Goal: Transaction & Acquisition: Download file/media

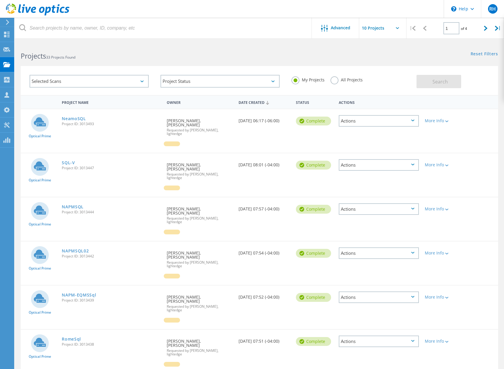
scroll to position [154, 0]
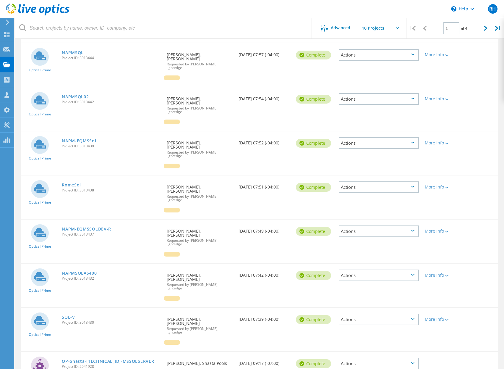
click at [441, 317] on div "More Info" at bounding box center [441, 319] width 32 height 4
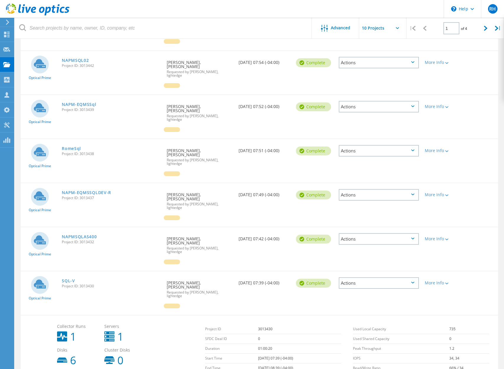
scroll to position [221, 0]
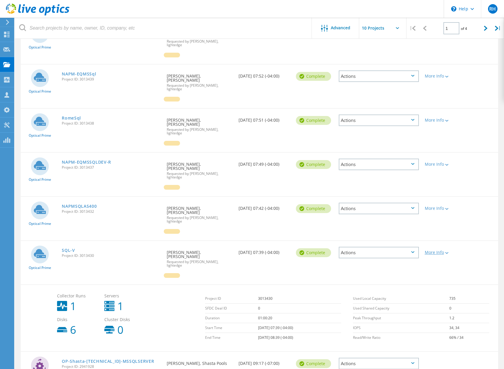
click at [439, 250] on div "More Info" at bounding box center [441, 252] width 32 height 4
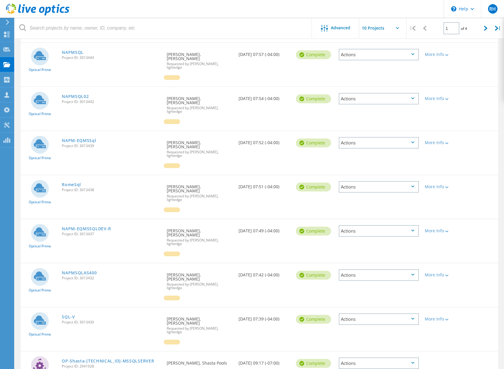
scroll to position [154, 0]
click at [363, 313] on div "Actions" at bounding box center [379, 319] width 80 height 12
click at [273, 266] on div "Optical Prime NAPMSQLAS400 Project ID: 3013432 Requested By Chris Allspach, Nea…" at bounding box center [260, 285] width 478 height 43
click at [70, 315] on link "SQL-V" at bounding box center [68, 317] width 13 height 4
click at [83, 271] on link "NAPMSQLAS400" at bounding box center [79, 273] width 35 height 4
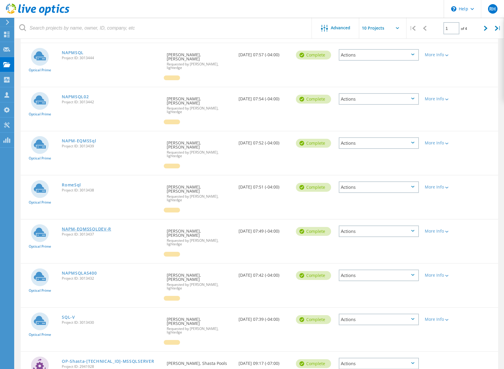
click at [85, 227] on link "NAPM-EQMSSQLDEV-R" at bounding box center [86, 229] width 49 height 4
click at [77, 183] on link "RomeSql" at bounding box center [71, 185] width 19 height 4
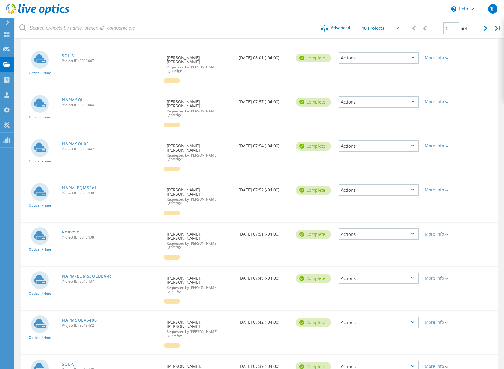
scroll to position [105, 0]
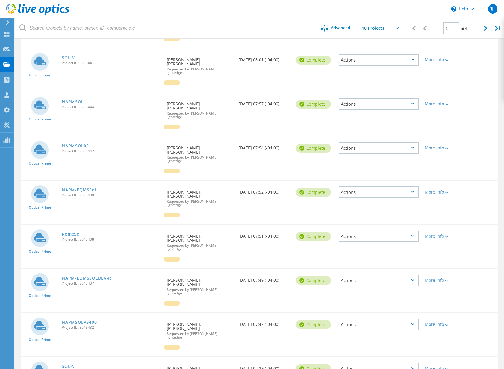
click at [85, 188] on link "NAPM-EQMSSql" at bounding box center [79, 190] width 34 height 4
click at [76, 144] on link "NAPMSQL02" at bounding box center [75, 146] width 27 height 4
click at [73, 100] on link "NAPMSQL" at bounding box center [73, 102] width 22 height 4
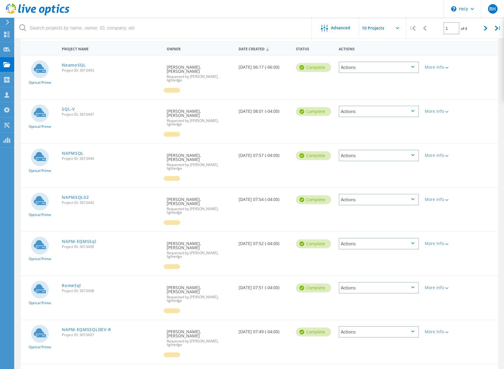
scroll to position [20, 0]
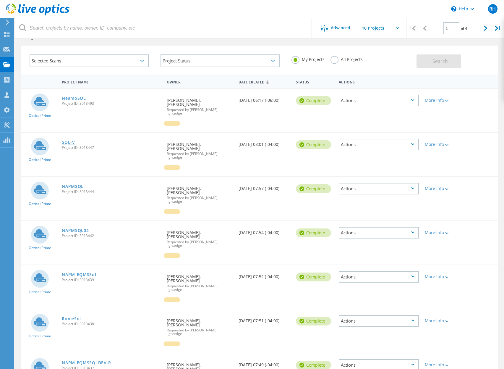
click at [71, 140] on link "SQL-V" at bounding box center [68, 142] width 13 height 4
click at [75, 97] on link "NeamoSQL" at bounding box center [74, 98] width 24 height 4
click at [174, 121] on div at bounding box center [172, 123] width 16 height 5
click at [172, 121] on div at bounding box center [172, 123] width 16 height 5
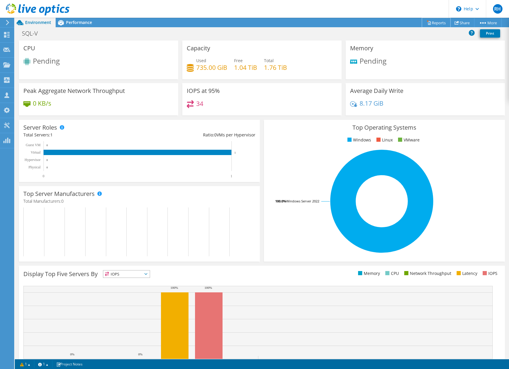
click at [438, 23] on link "Reports" at bounding box center [436, 22] width 28 height 9
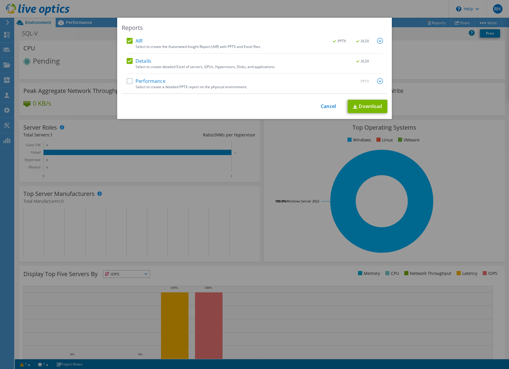
click at [138, 82] on label "Performance" at bounding box center [146, 81] width 39 height 6
click at [0, 0] on input "Performance" at bounding box center [0, 0] width 0 height 0
click at [367, 106] on link "Download" at bounding box center [368, 106] width 40 height 13
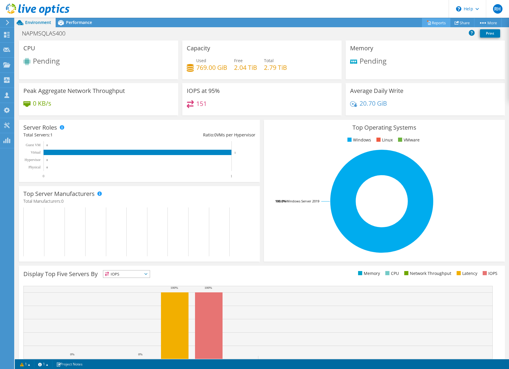
click at [437, 22] on link "Reports" at bounding box center [436, 22] width 28 height 9
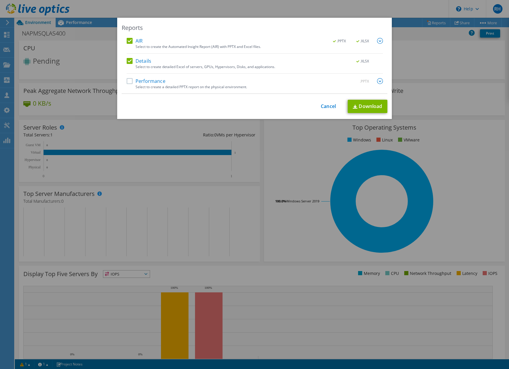
click at [127, 82] on label "Performance" at bounding box center [146, 81] width 39 height 6
click at [0, 0] on input "Performance" at bounding box center [0, 0] width 0 height 0
click at [368, 106] on link "Download" at bounding box center [368, 106] width 40 height 13
click at [117, 7] on div "Reports AIR .PPTX .XLSX Select to create the Automated Insight Report (AIR) wit…" at bounding box center [254, 184] width 509 height 369
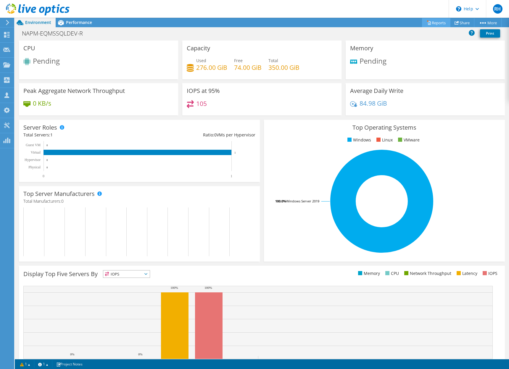
click at [430, 21] on link "Reports" at bounding box center [436, 22] width 28 height 9
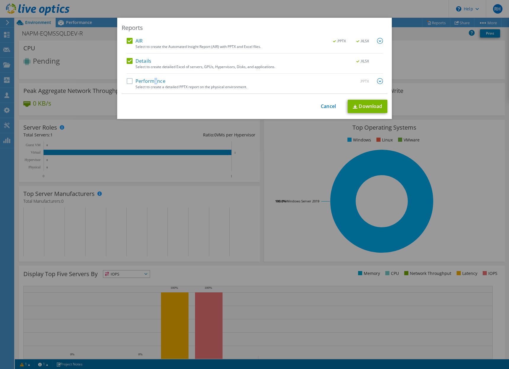
click at [153, 81] on label "Performance" at bounding box center [146, 81] width 39 height 6
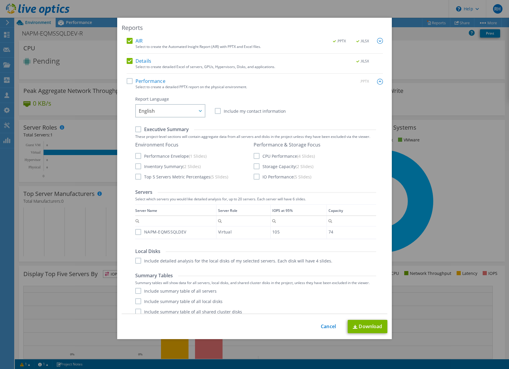
click at [127, 81] on label "Performance" at bounding box center [146, 81] width 39 height 6
click at [0, 0] on input "Performance" at bounding box center [0, 0] width 0 height 0
click at [141, 82] on label "Performance" at bounding box center [146, 81] width 39 height 6
click at [0, 0] on input "Performance" at bounding box center [0, 0] width 0 height 0
click at [127, 81] on label "Performance" at bounding box center [146, 81] width 39 height 6
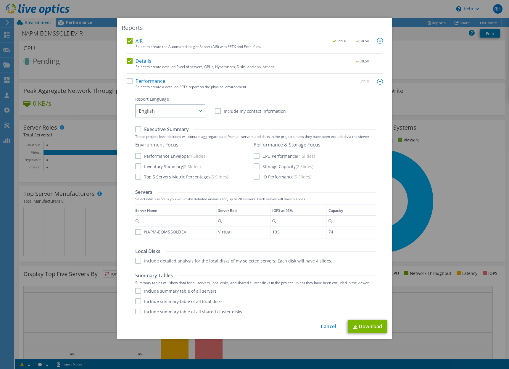
click at [0, 0] on input "Performance" at bounding box center [0, 0] width 0 height 0
click at [377, 82] on img at bounding box center [380, 82] width 6 height 6
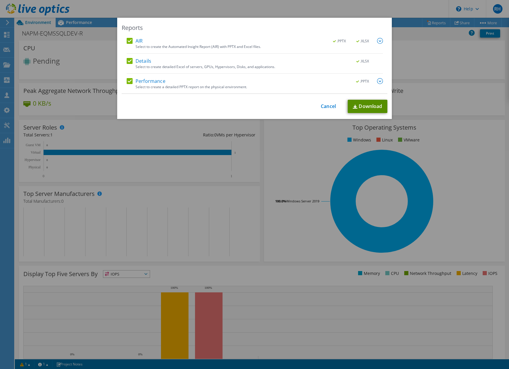
click at [357, 107] on link "Download" at bounding box center [368, 106] width 40 height 13
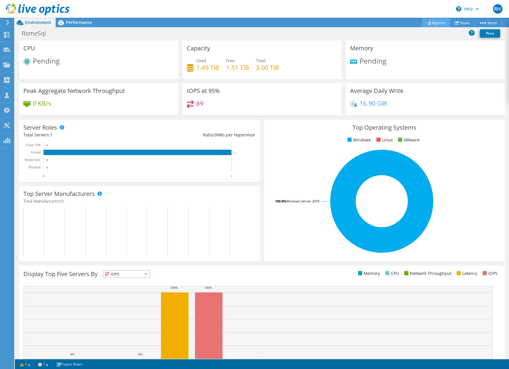
click at [434, 24] on link "Reports" at bounding box center [436, 22] width 28 height 9
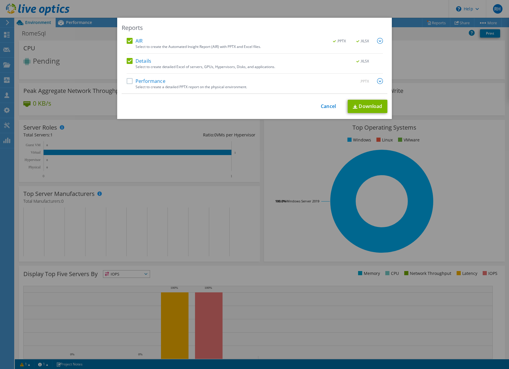
click at [127, 81] on label "Performance" at bounding box center [146, 81] width 39 height 6
click at [0, 0] on input "Performance" at bounding box center [0, 0] width 0 height 0
click at [361, 106] on link "Download" at bounding box center [368, 106] width 40 height 13
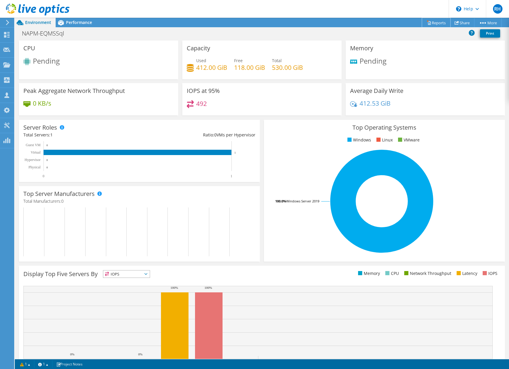
click at [429, 25] on link "Reports" at bounding box center [436, 22] width 28 height 9
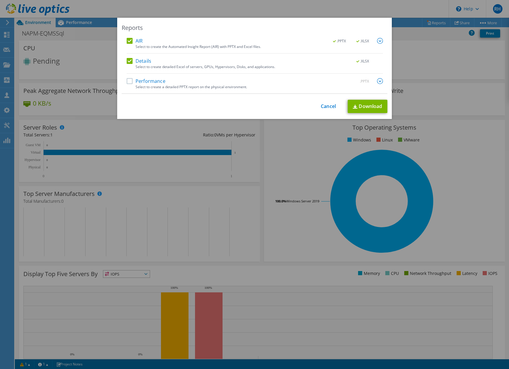
click at [127, 81] on label "Performance" at bounding box center [146, 81] width 39 height 6
click at [0, 0] on input "Performance" at bounding box center [0, 0] width 0 height 0
click at [365, 105] on link "Download" at bounding box center [368, 106] width 40 height 13
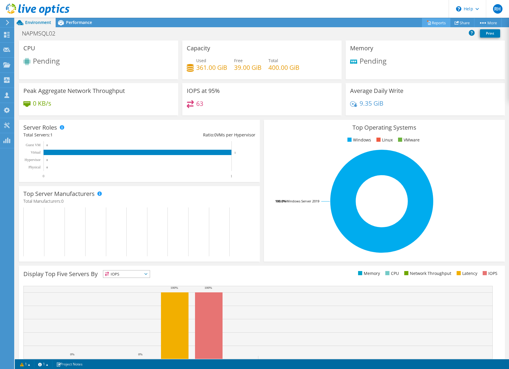
click at [428, 21] on link "Reports" at bounding box center [436, 22] width 28 height 9
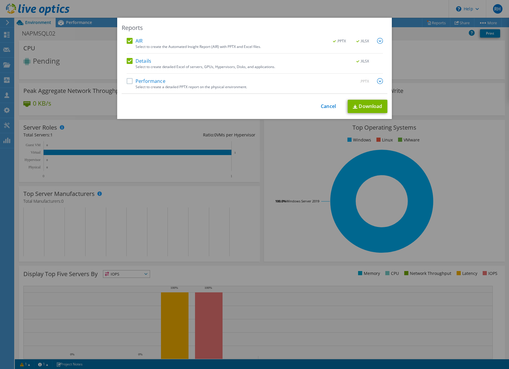
click at [128, 81] on label "Performance" at bounding box center [146, 81] width 39 height 6
click at [0, 0] on input "Performance" at bounding box center [0, 0] width 0 height 0
click at [361, 108] on link "Download" at bounding box center [368, 106] width 40 height 13
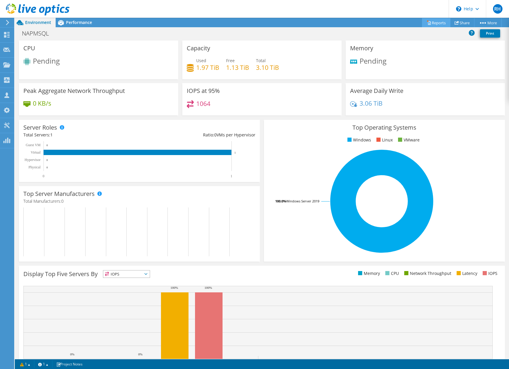
click at [438, 23] on link "Reports" at bounding box center [436, 22] width 28 height 9
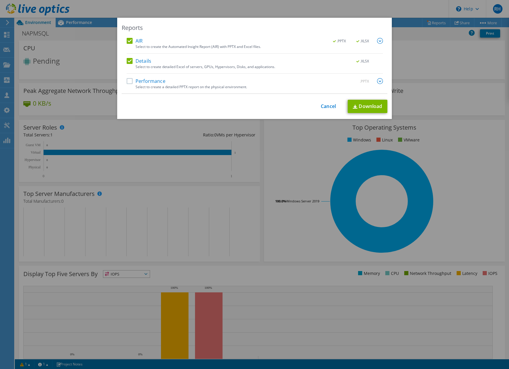
drag, startPoint x: 126, startPoint y: 80, endPoint x: 139, endPoint y: 81, distance: 13.0
click at [127, 80] on label "Performance" at bounding box center [146, 81] width 39 height 6
click at [0, 0] on input "Performance" at bounding box center [0, 0] width 0 height 0
click at [366, 110] on link "Download" at bounding box center [368, 106] width 40 height 13
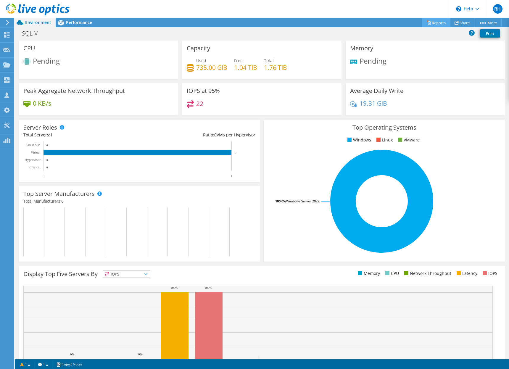
click at [432, 24] on link "Reports" at bounding box center [436, 22] width 28 height 9
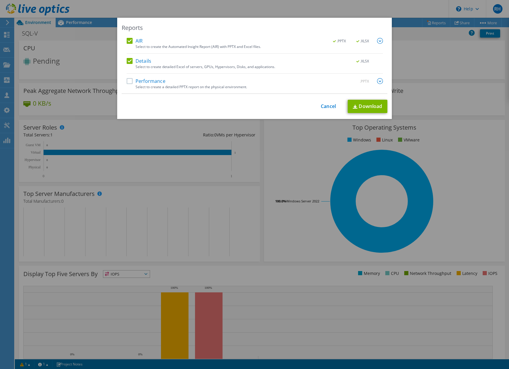
click at [129, 82] on label "Performance" at bounding box center [146, 81] width 39 height 6
click at [0, 0] on input "Performance" at bounding box center [0, 0] width 0 height 0
click at [292, 109] on div "This process may take a while, please wait... Cancel Download" at bounding box center [255, 106] width 266 height 13
click at [364, 109] on link "Download" at bounding box center [368, 106] width 40 height 13
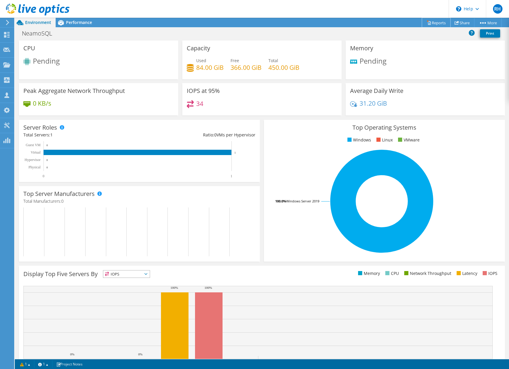
click at [433, 24] on link "Reports" at bounding box center [436, 22] width 28 height 9
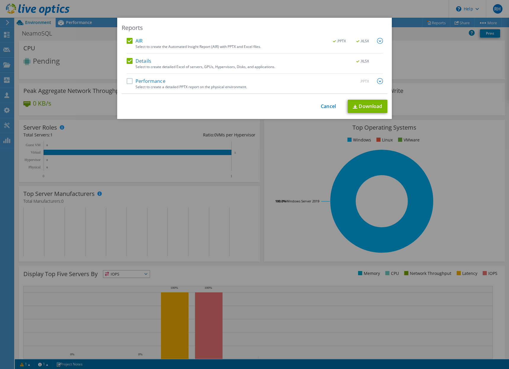
click at [127, 81] on label "Performance" at bounding box center [146, 81] width 39 height 6
click at [0, 0] on input "Performance" at bounding box center [0, 0] width 0 height 0
click at [373, 107] on link "Download" at bounding box center [368, 106] width 40 height 13
click at [157, 6] on div "Reports AIR .PPTX .XLSX Select to create the Automated Insight Report (AIR) wit…" at bounding box center [254, 184] width 509 height 369
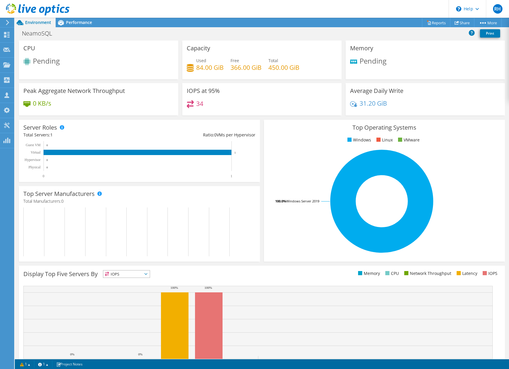
click at [33, 22] on span "Environment" at bounding box center [38, 23] width 26 height 6
click at [75, 24] on span "Performance" at bounding box center [79, 23] width 26 height 6
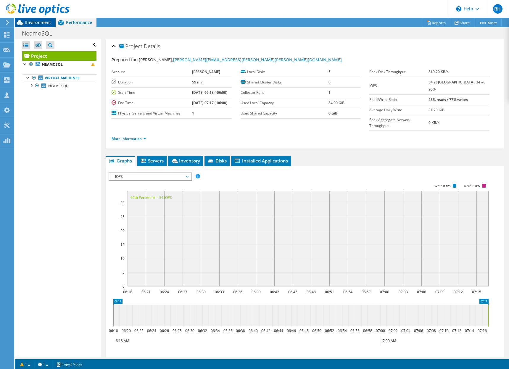
click at [37, 22] on span "Environment" at bounding box center [38, 23] width 26 height 6
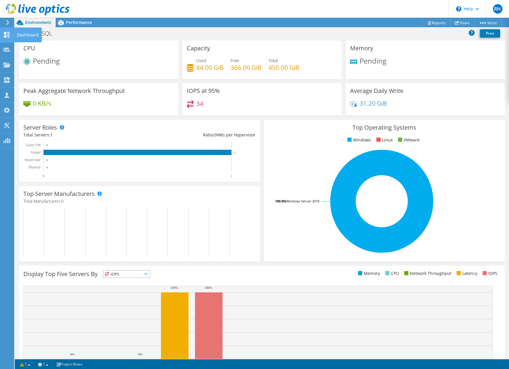
click at [19, 33] on div "Dashboard" at bounding box center [28, 35] width 28 height 15
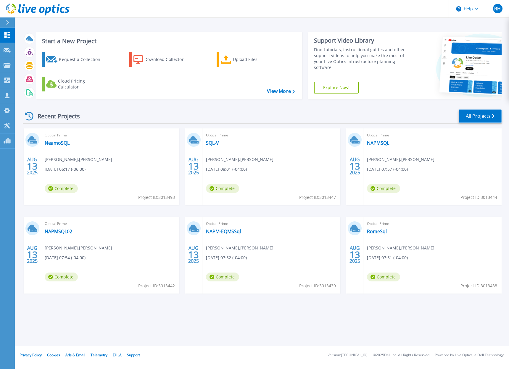
click at [474, 117] on link "All Projects" at bounding box center [479, 115] width 43 height 13
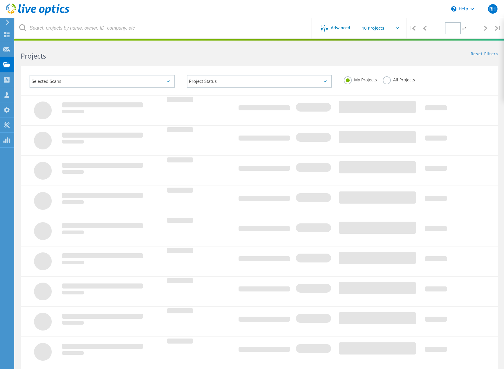
type input "1"
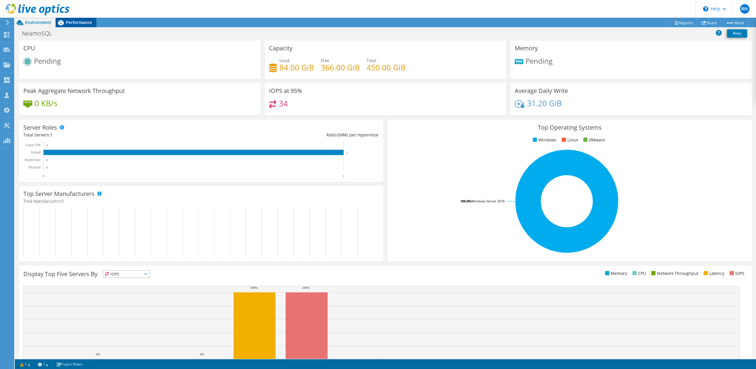
click at [83, 25] on span "Performance" at bounding box center [79, 23] width 26 height 6
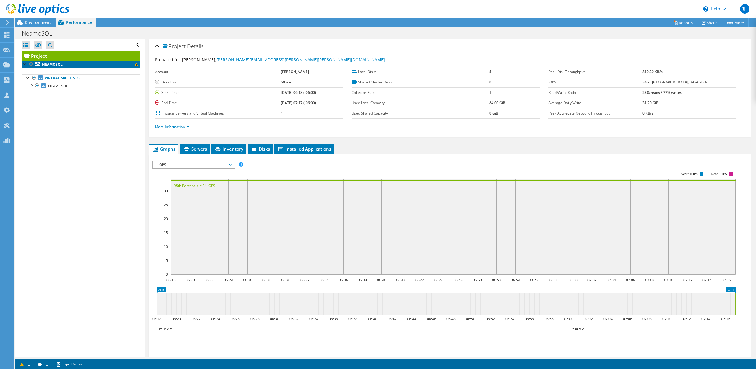
click at [72, 64] on link "NEAMOSQL" at bounding box center [81, 65] width 118 height 8
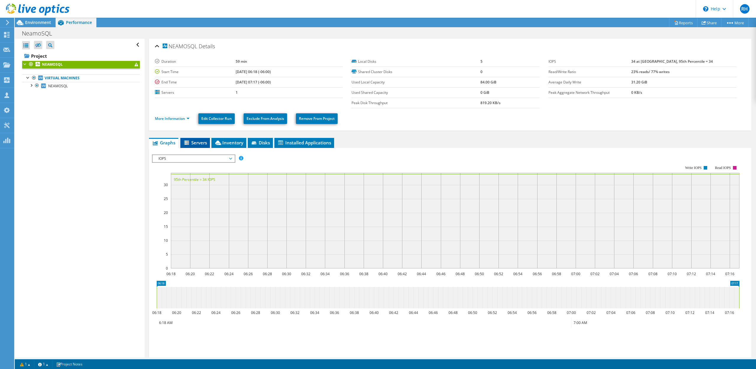
click at [190, 146] on li "Servers" at bounding box center [195, 143] width 30 height 10
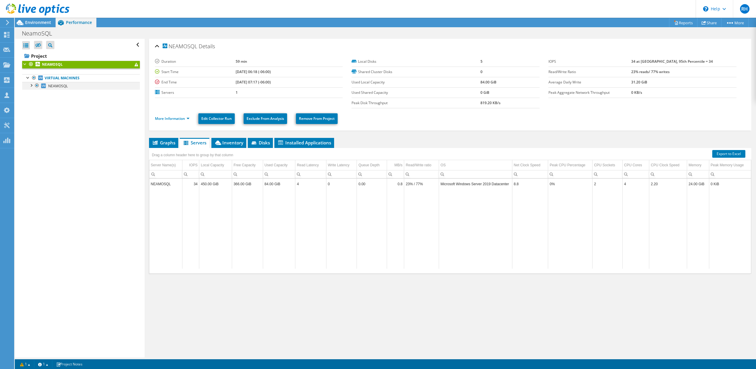
click at [30, 86] on div at bounding box center [31, 85] width 6 height 6
click at [388, 120] on ul "More Information Edit Collector Run Exclude From Analysis Remove From Project" at bounding box center [450, 118] width 591 height 12
click at [313, 145] on span "Installed Applications" at bounding box center [304, 143] width 54 height 6
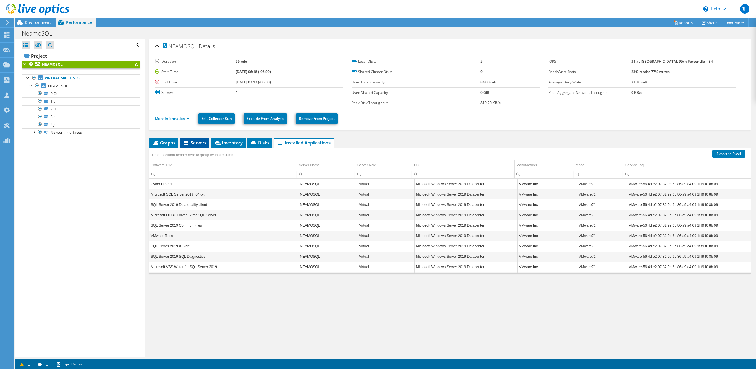
click at [187, 146] on li "Servers" at bounding box center [195, 143] width 30 height 10
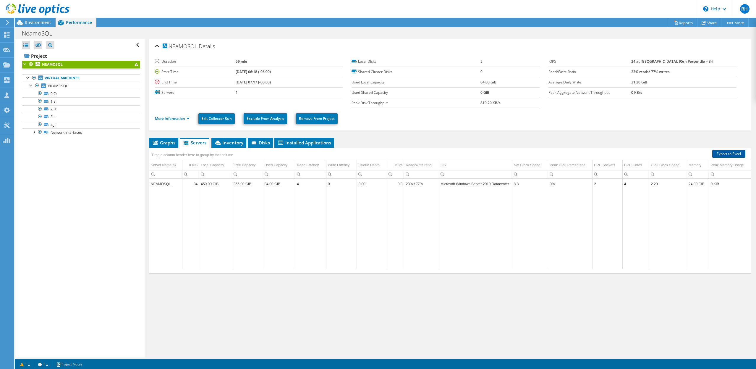
click at [715, 152] on link "Export to Excel" at bounding box center [728, 154] width 33 height 8
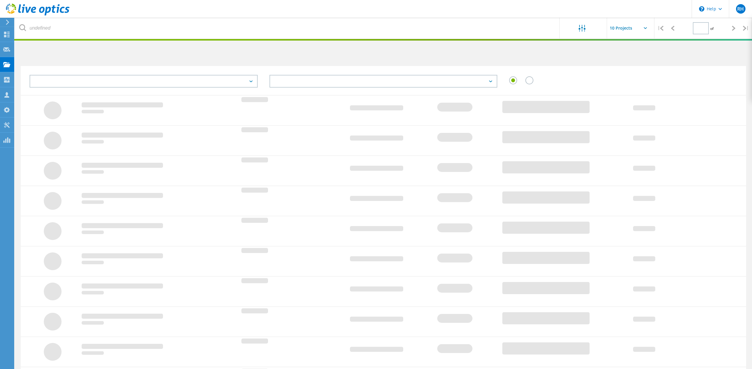
type input "1"
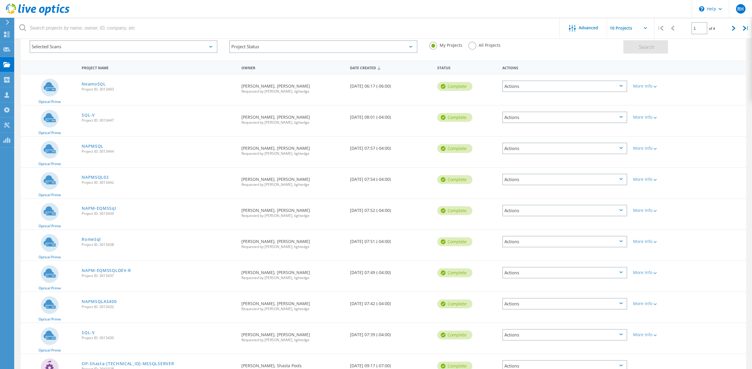
scroll to position [73, 0]
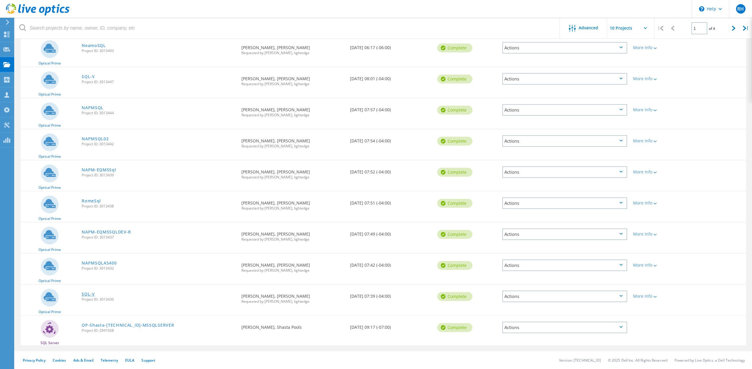
click at [88, 294] on link "SQL-V" at bounding box center [88, 294] width 13 height 4
click at [96, 264] on link "NAPMSQLAS400" at bounding box center [99, 263] width 35 height 4
click at [98, 231] on link "NAPM-EQMSSQLDEV-R" at bounding box center [106, 232] width 49 height 4
click at [93, 200] on link "RomeSql" at bounding box center [91, 201] width 19 height 4
click at [97, 169] on link "NAPM-EQMSSql" at bounding box center [99, 170] width 34 height 4
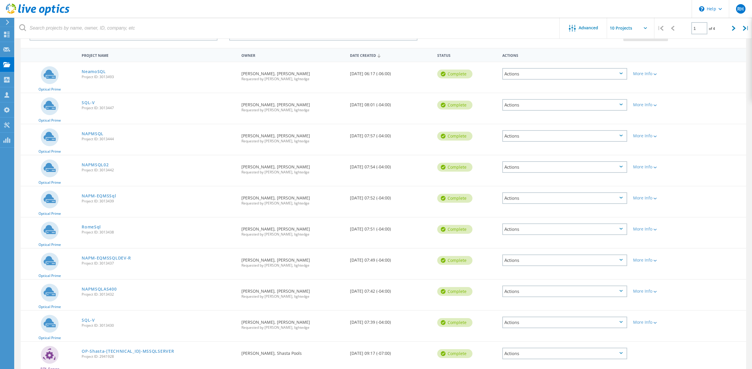
scroll to position [36, 0]
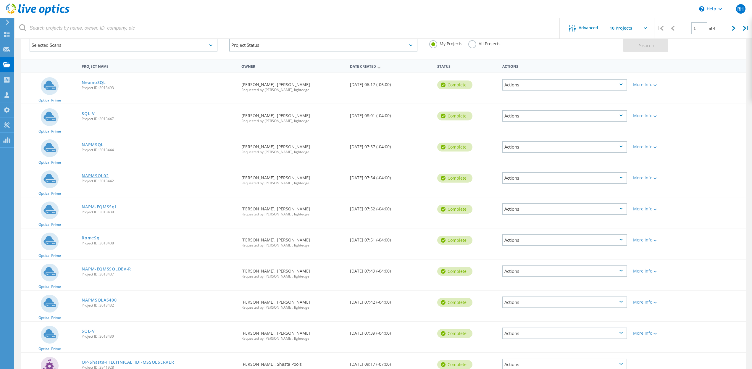
click at [103, 174] on link "NAPMSQL02" at bounding box center [95, 176] width 27 height 4
click at [94, 144] on link "NAPMSQL" at bounding box center [93, 145] width 22 height 4
click at [89, 111] on link "SQL-V" at bounding box center [88, 113] width 13 height 4
click at [91, 82] on link "NeamoSQL" at bounding box center [94, 82] width 24 height 4
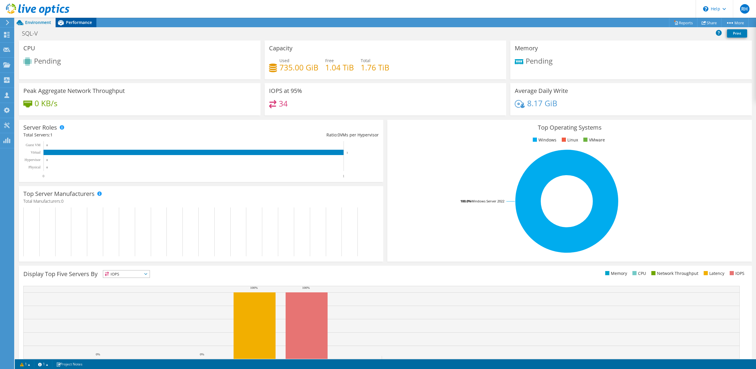
click at [79, 23] on span "Performance" at bounding box center [79, 23] width 26 height 6
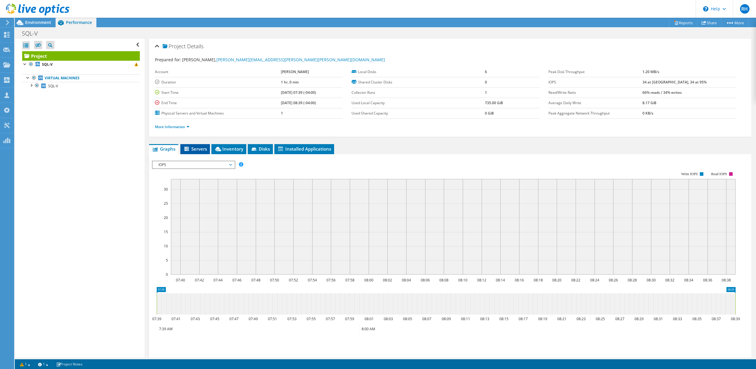
click at [196, 151] on span "Servers" at bounding box center [195, 149] width 24 height 6
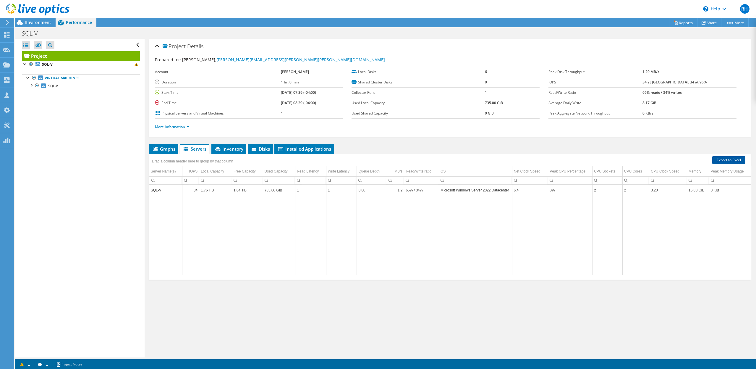
click at [728, 159] on link "Export to Excel" at bounding box center [728, 160] width 33 height 8
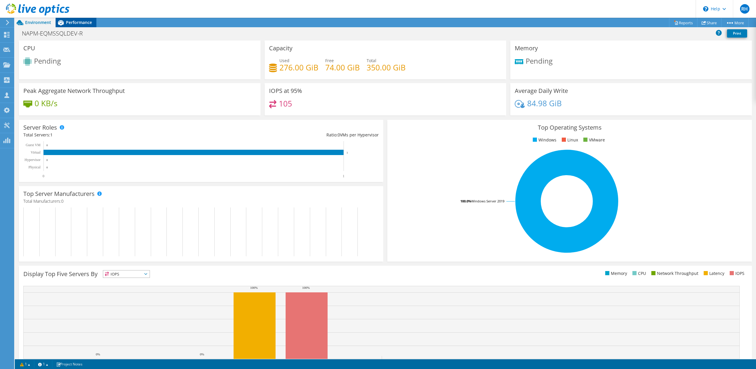
click at [74, 22] on span "Performance" at bounding box center [79, 23] width 26 height 6
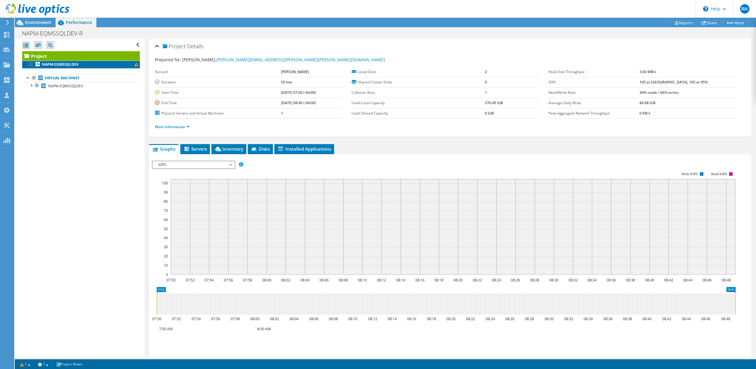
click at [68, 66] on b "NAPM-EQMSSQLDEV" at bounding box center [60, 64] width 37 height 5
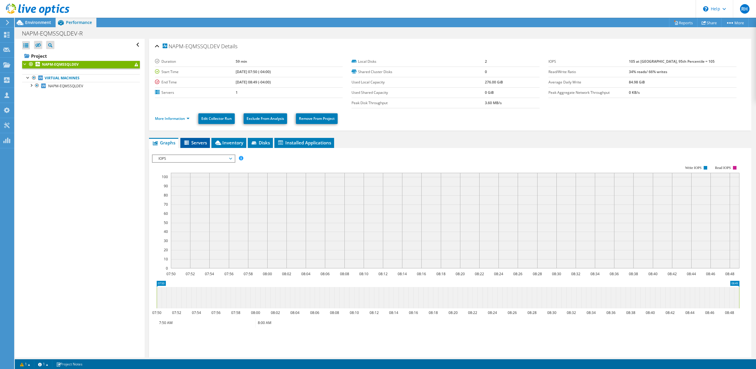
click at [198, 141] on span "Servers" at bounding box center [195, 143] width 24 height 6
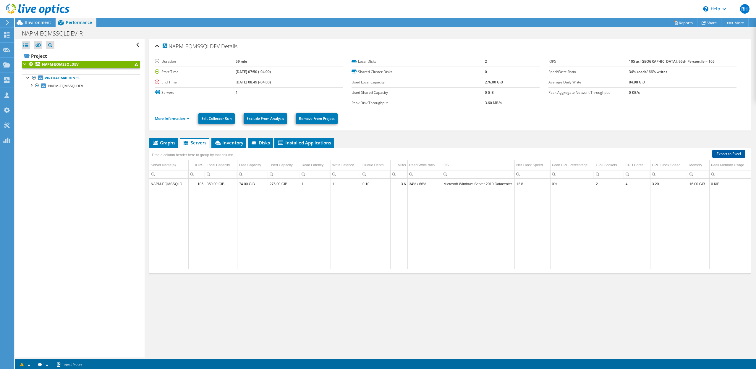
click at [723, 154] on link "Export to Excel" at bounding box center [728, 154] width 33 height 8
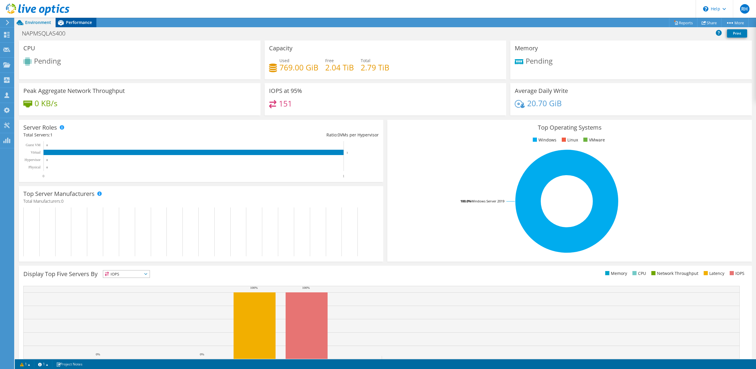
click at [63, 21] on icon at bounding box center [61, 22] width 10 height 10
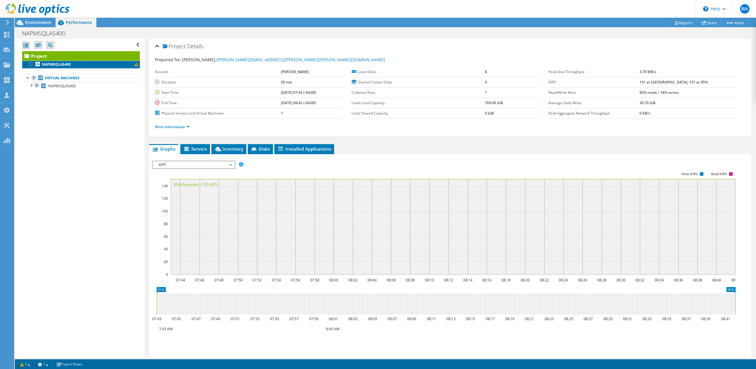
click at [68, 65] on b "NAPMSQLAS400" at bounding box center [56, 64] width 29 height 5
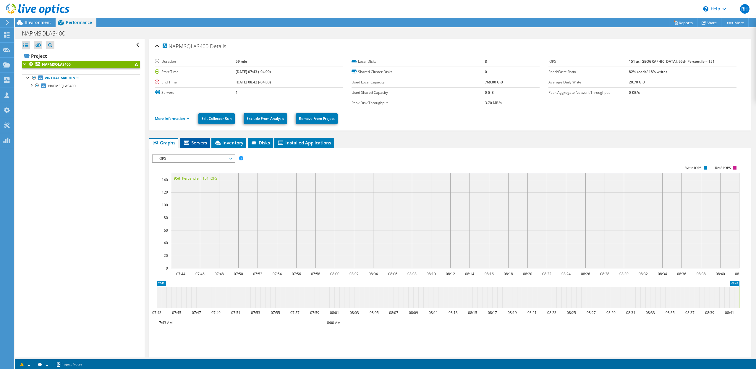
click at [202, 146] on li "Servers" at bounding box center [195, 143] width 30 height 10
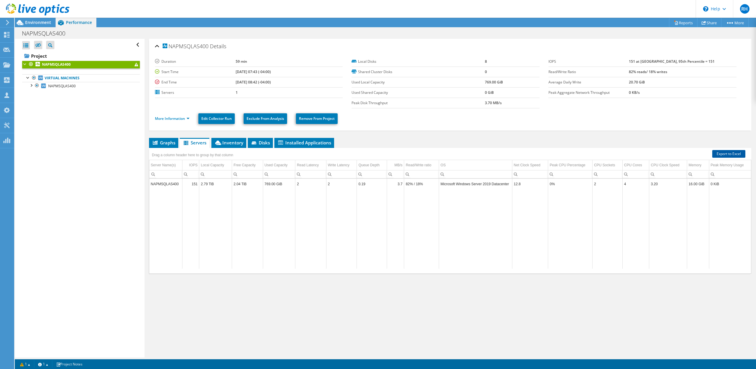
click at [718, 152] on link "Export to Excel" at bounding box center [728, 154] width 33 height 8
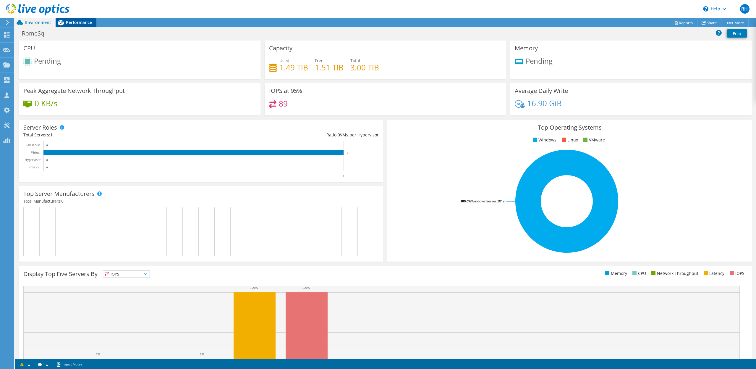
click at [78, 23] on span "Performance" at bounding box center [79, 23] width 26 height 6
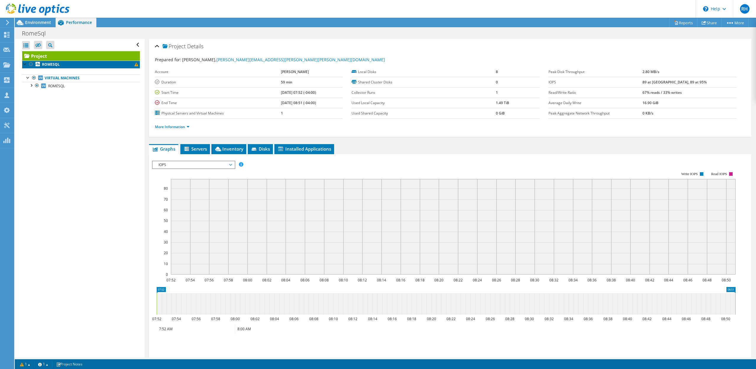
click at [54, 65] on b "ROMESQL" at bounding box center [51, 64] width 18 height 5
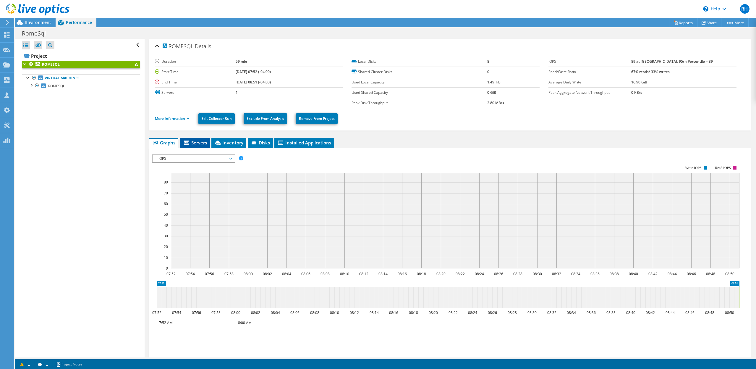
click at [189, 141] on icon at bounding box center [187, 142] width 6 height 5
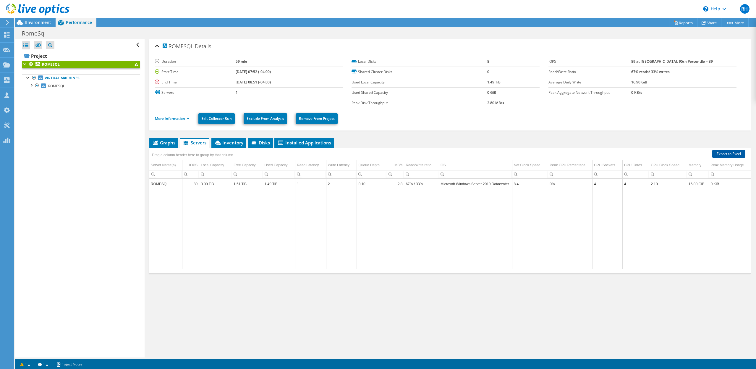
click at [717, 154] on link "Export to Excel" at bounding box center [728, 154] width 33 height 8
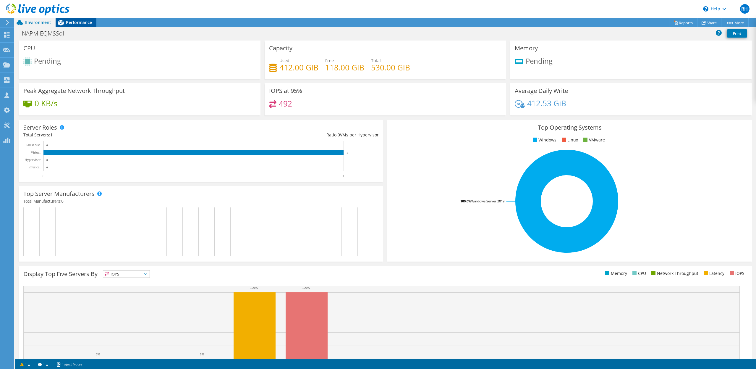
click at [72, 24] on span "Performance" at bounding box center [79, 23] width 26 height 6
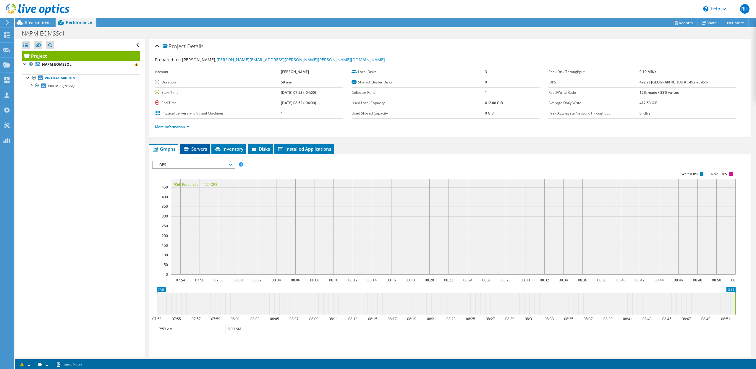
click at [198, 149] on span "Servers" at bounding box center [195, 149] width 24 height 6
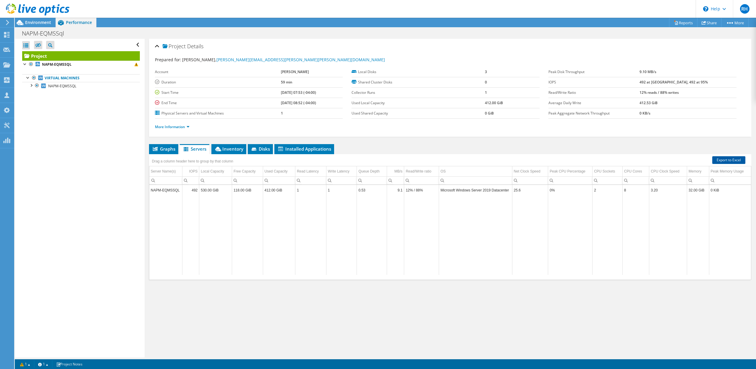
click at [715, 161] on link "Export to Excel" at bounding box center [728, 160] width 33 height 8
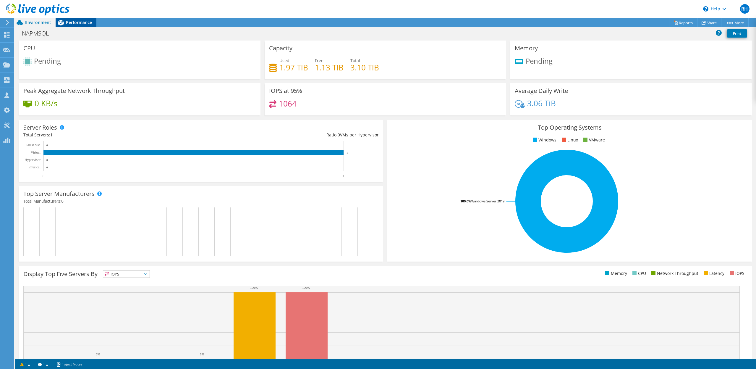
click at [75, 24] on span "Performance" at bounding box center [79, 23] width 26 height 6
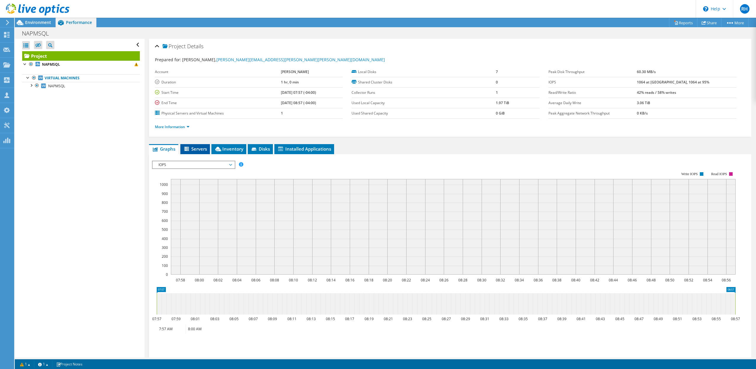
click at [202, 151] on span "Servers" at bounding box center [195, 149] width 24 height 6
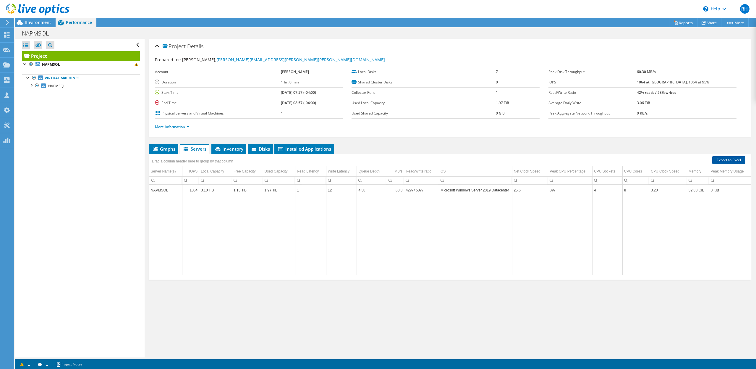
click at [732, 159] on link "Export to Excel" at bounding box center [728, 160] width 33 height 8
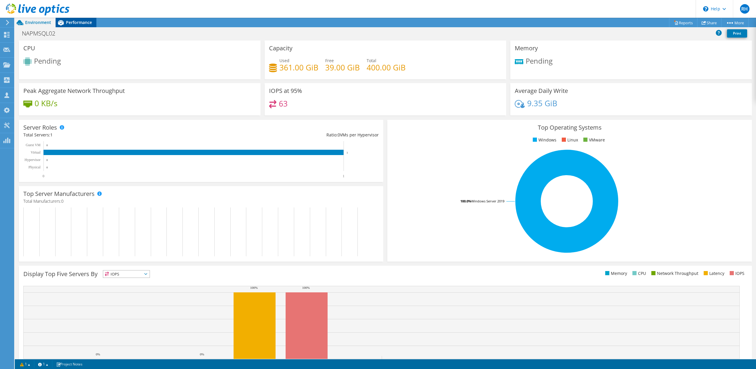
click at [82, 26] on div "Performance" at bounding box center [76, 22] width 41 height 9
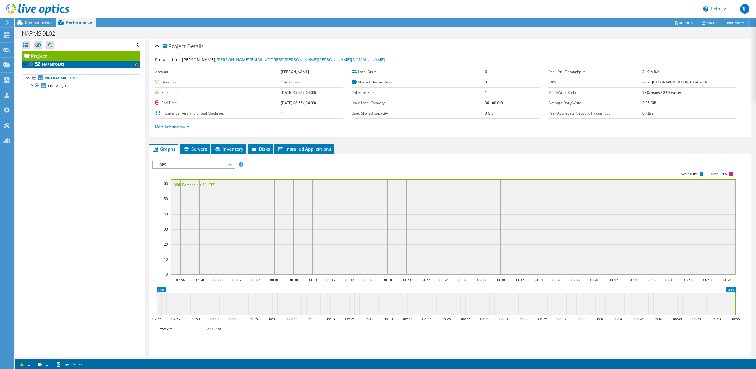
click at [69, 64] on link "NAPMSQL02" at bounding box center [81, 65] width 118 height 8
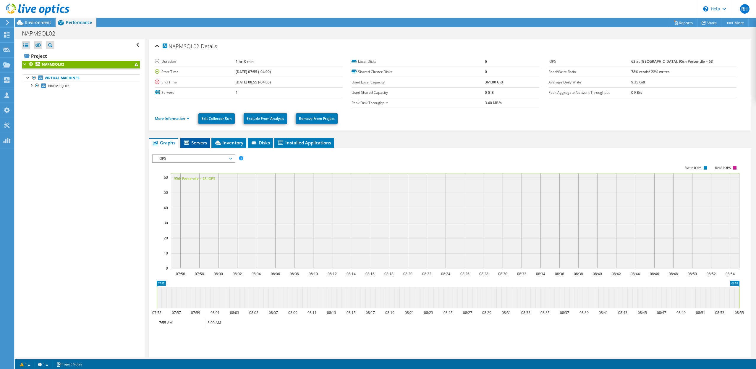
click at [195, 140] on span "Servers" at bounding box center [195, 143] width 24 height 6
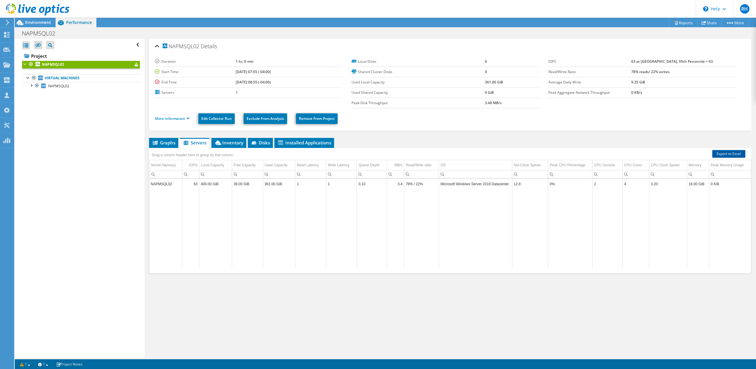
click at [726, 151] on link "Export to Excel" at bounding box center [728, 154] width 33 height 8
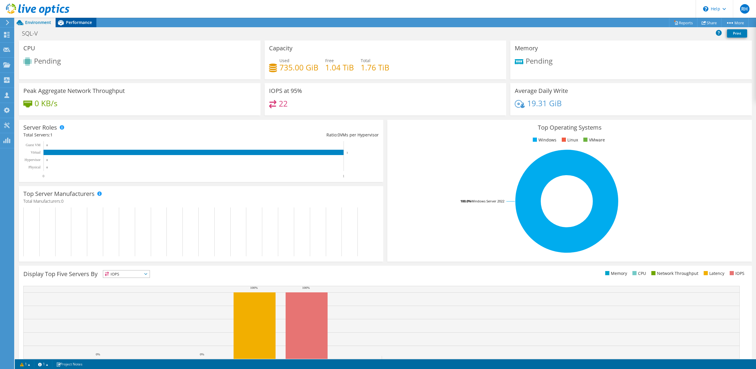
click at [81, 21] on span "Performance" at bounding box center [79, 23] width 26 height 6
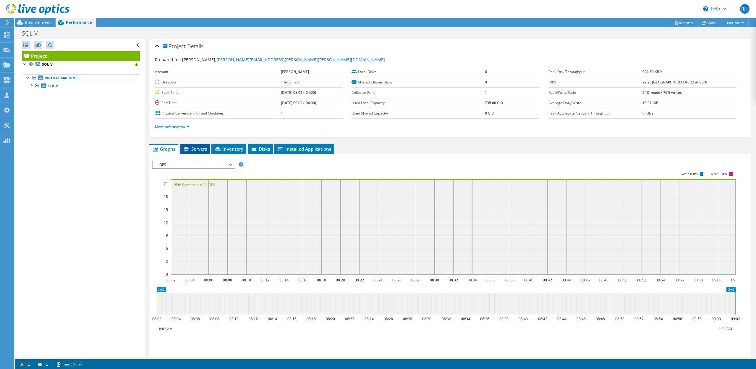
click at [190, 150] on icon at bounding box center [187, 149] width 6 height 5
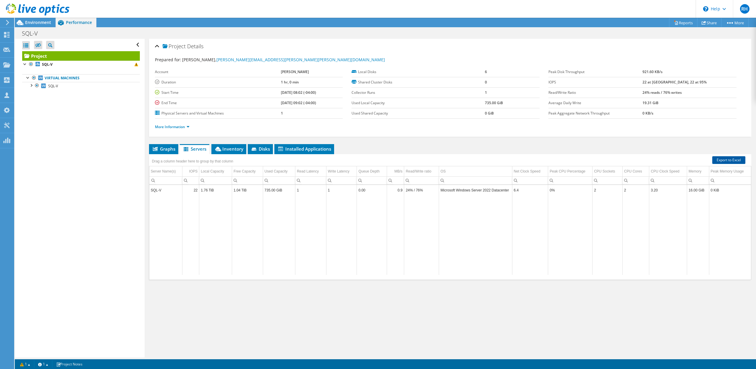
click at [718, 160] on link "Export to Excel" at bounding box center [728, 160] width 33 height 8
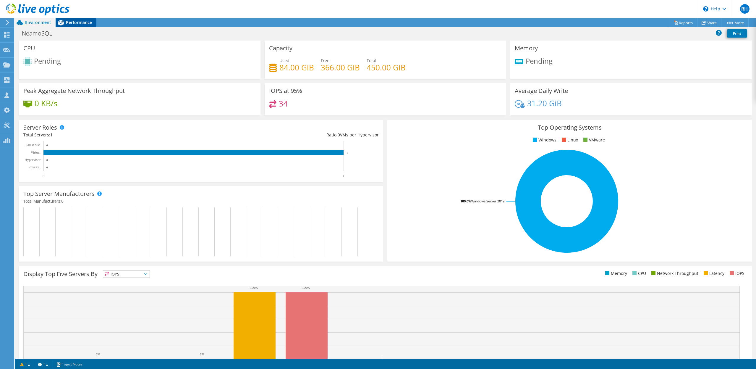
click at [77, 21] on span "Performance" at bounding box center [79, 23] width 26 height 6
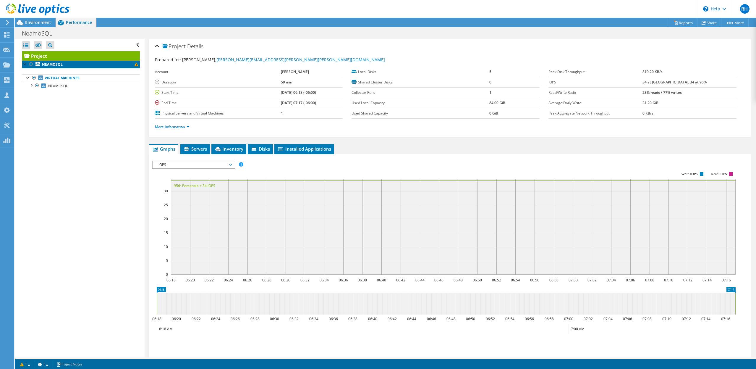
click at [59, 64] on b "NEAMOSQL" at bounding box center [52, 64] width 21 height 5
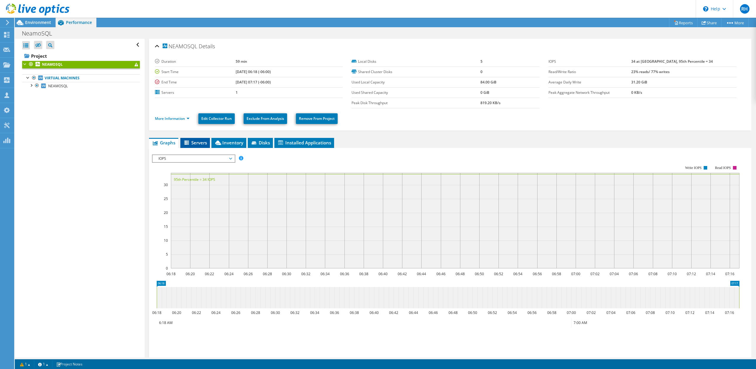
click at [189, 141] on icon at bounding box center [187, 142] width 6 height 5
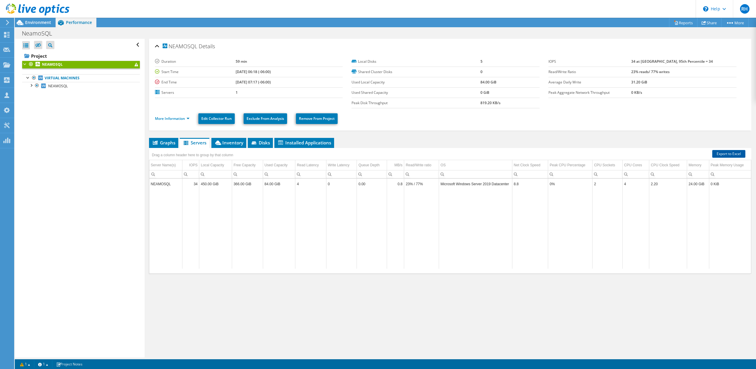
click at [731, 151] on link "Export to Excel" at bounding box center [728, 154] width 33 height 8
click at [184, 120] on link "More Information" at bounding box center [172, 118] width 35 height 5
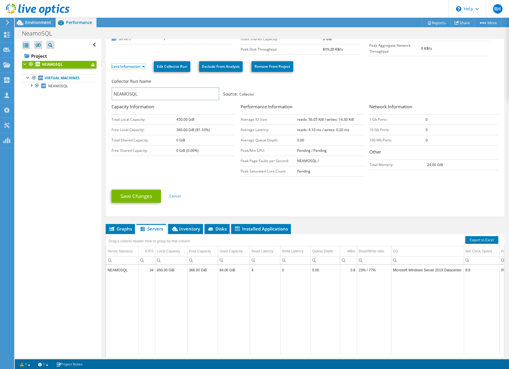
scroll to position [77, 0]
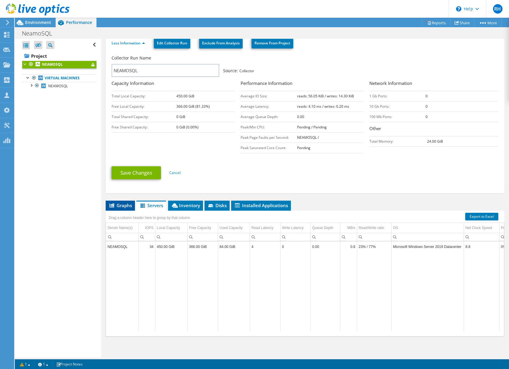
click at [116, 204] on span "Graphs" at bounding box center [120, 205] width 23 height 6
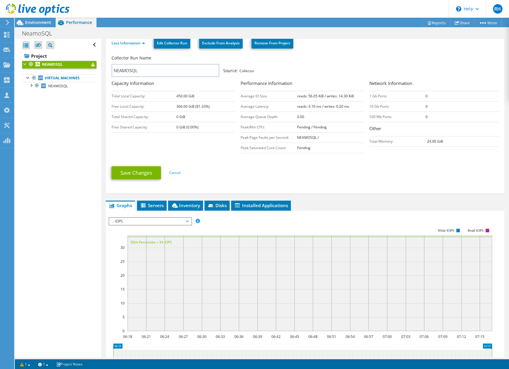
click at [160, 220] on span "IOPS" at bounding box center [150, 221] width 76 height 7
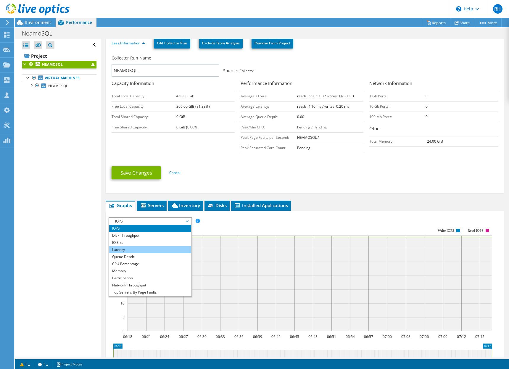
click at [146, 248] on li "Latency" at bounding box center [150, 249] width 82 height 7
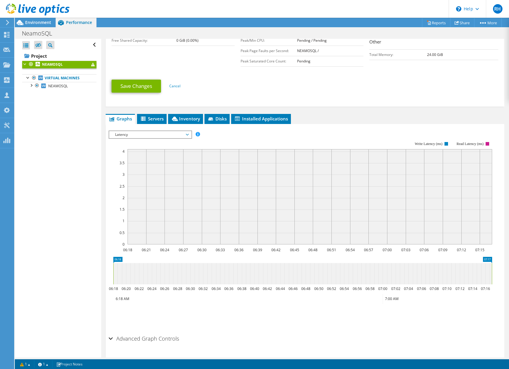
scroll to position [178, 0]
